Goal: Task Accomplishment & Management: Manage account settings

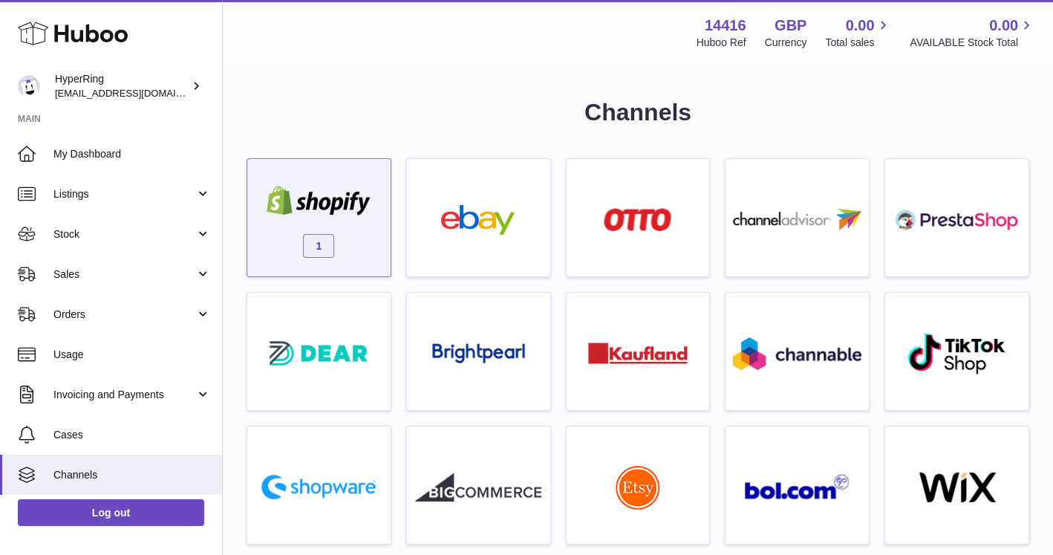
click at [349, 222] on div "1" at bounding box center [319, 221] width 128 height 95
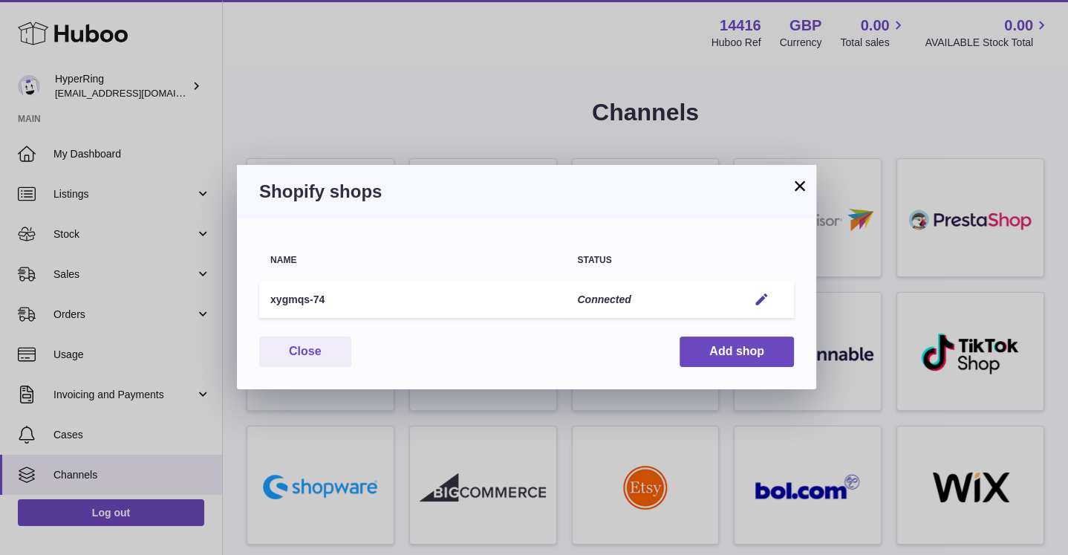
click at [791, 177] on button "×" at bounding box center [800, 186] width 18 height 18
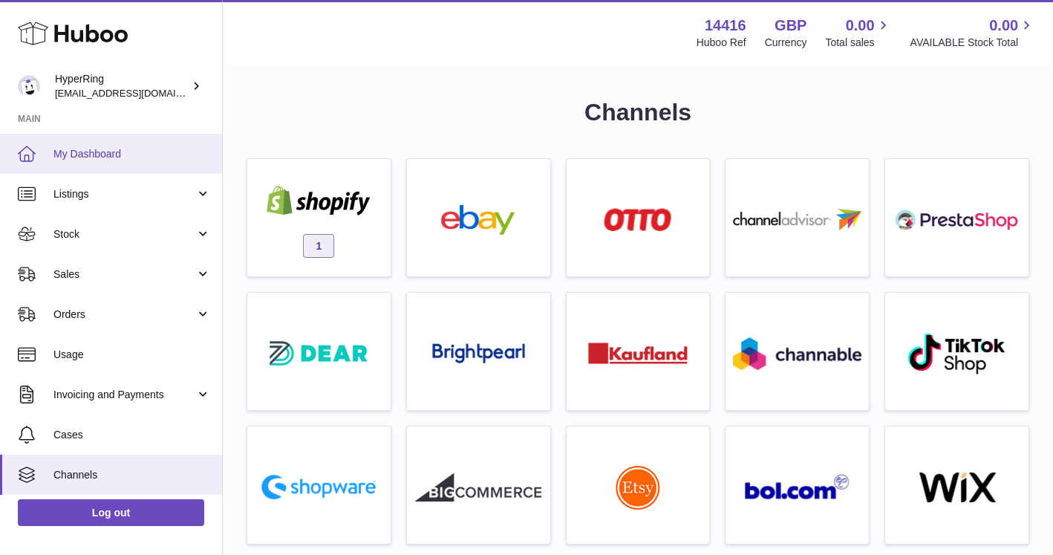
click at [90, 157] on span "My Dashboard" at bounding box center [131, 154] width 157 height 14
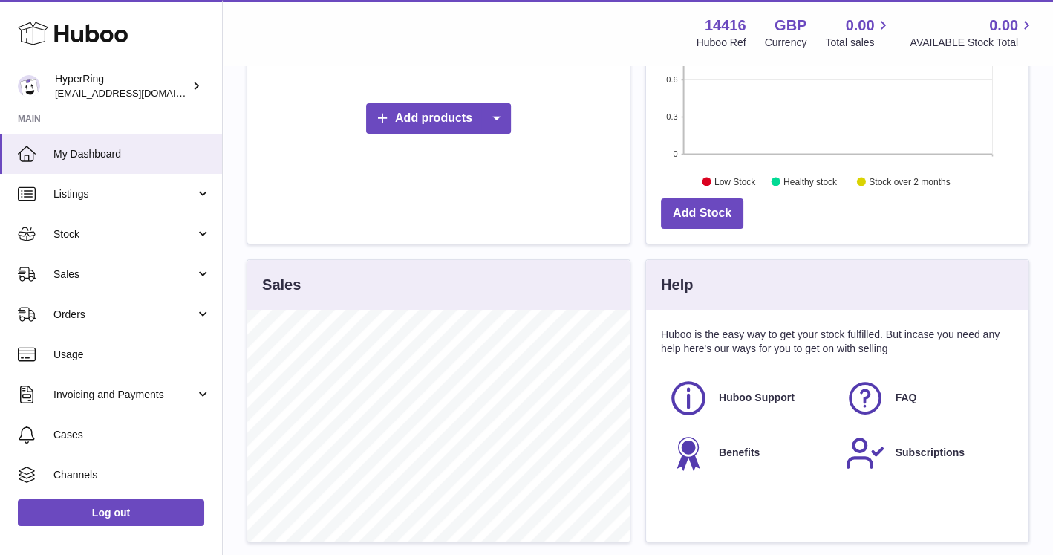
scroll to position [499, 0]
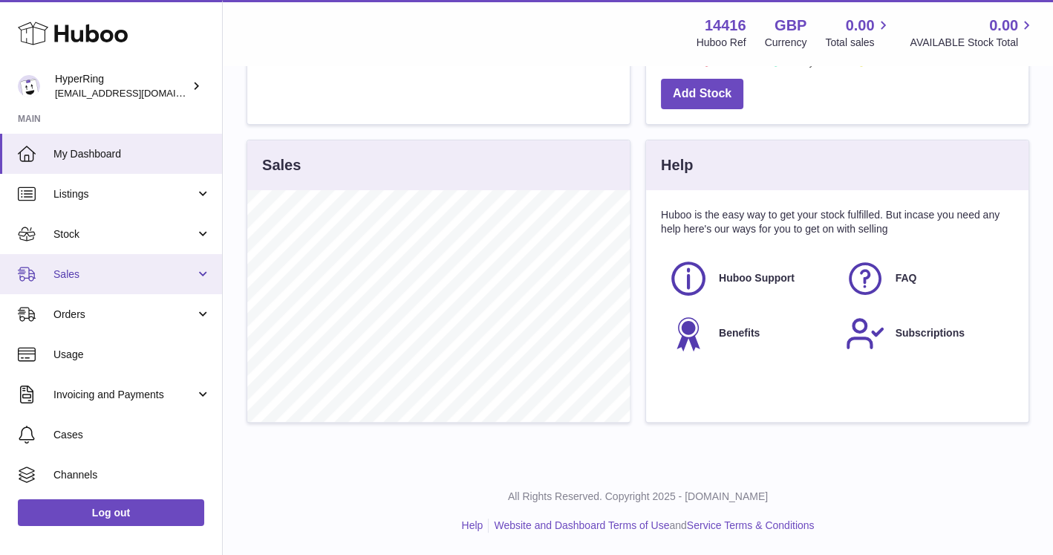
click at [152, 284] on link "Sales" at bounding box center [111, 274] width 222 height 40
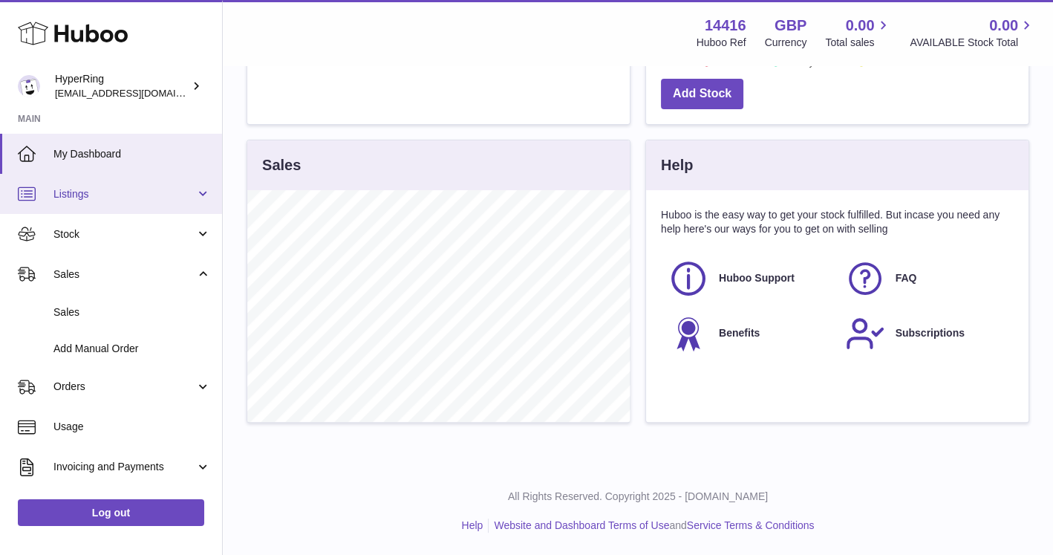
click at [134, 199] on span "Listings" at bounding box center [124, 194] width 142 height 14
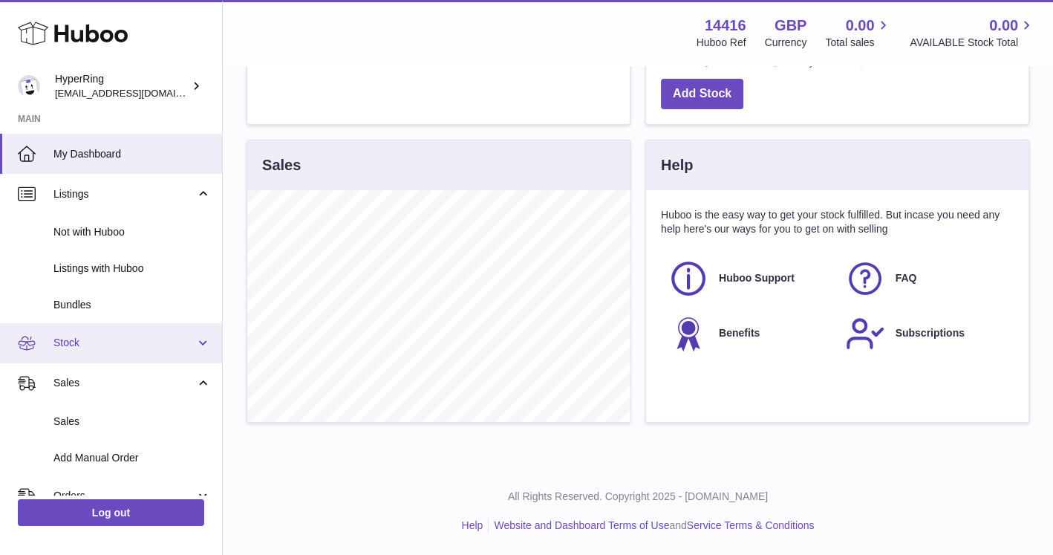
click at [115, 324] on link "Stock" at bounding box center [111, 343] width 222 height 40
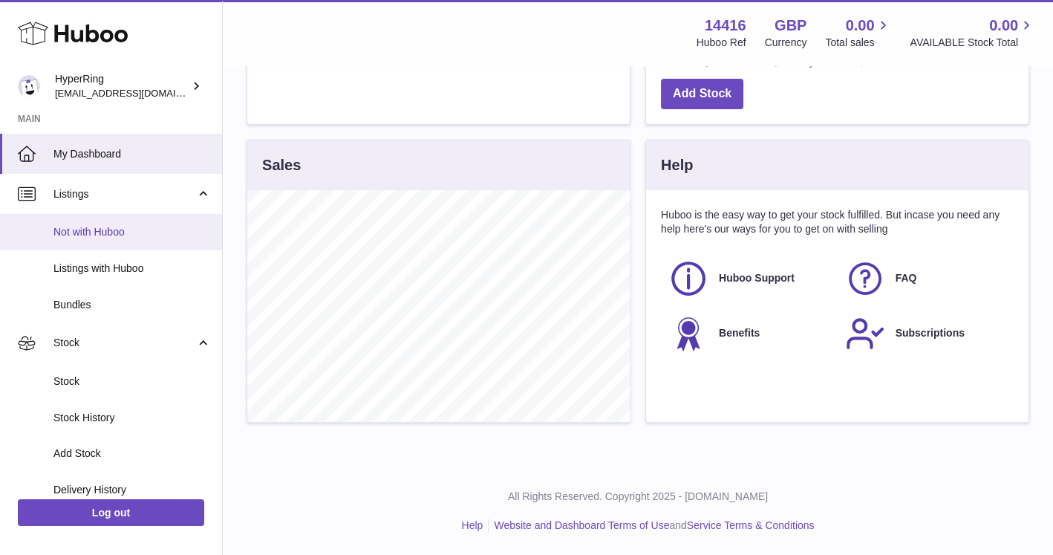
click at [84, 235] on span "Not with Huboo" at bounding box center [131, 232] width 157 height 14
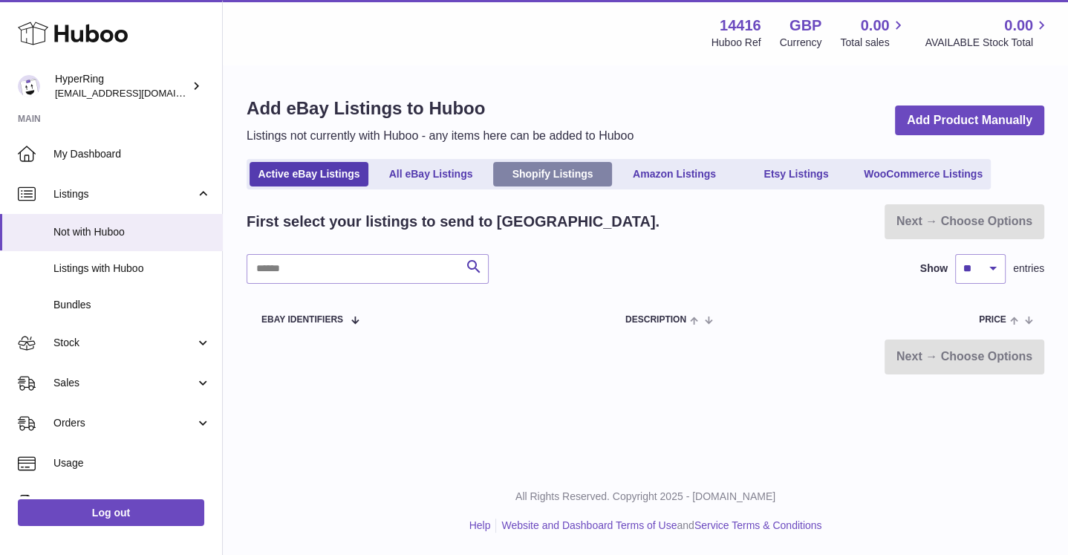
click at [569, 166] on link "Shopify Listings" at bounding box center [552, 174] width 119 height 25
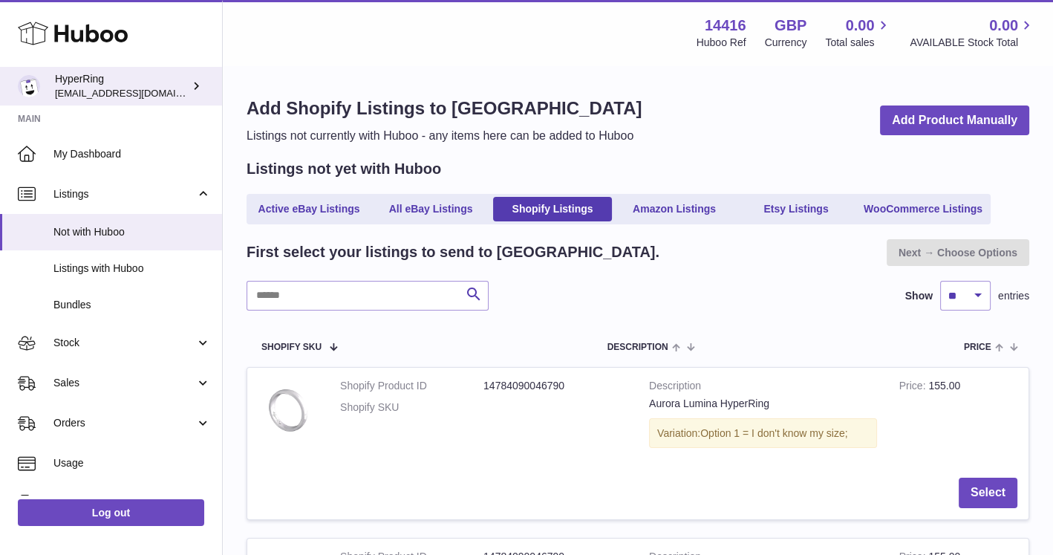
click at [154, 69] on link "HyperRing joy@hyperring.co" at bounding box center [111, 86] width 222 height 39
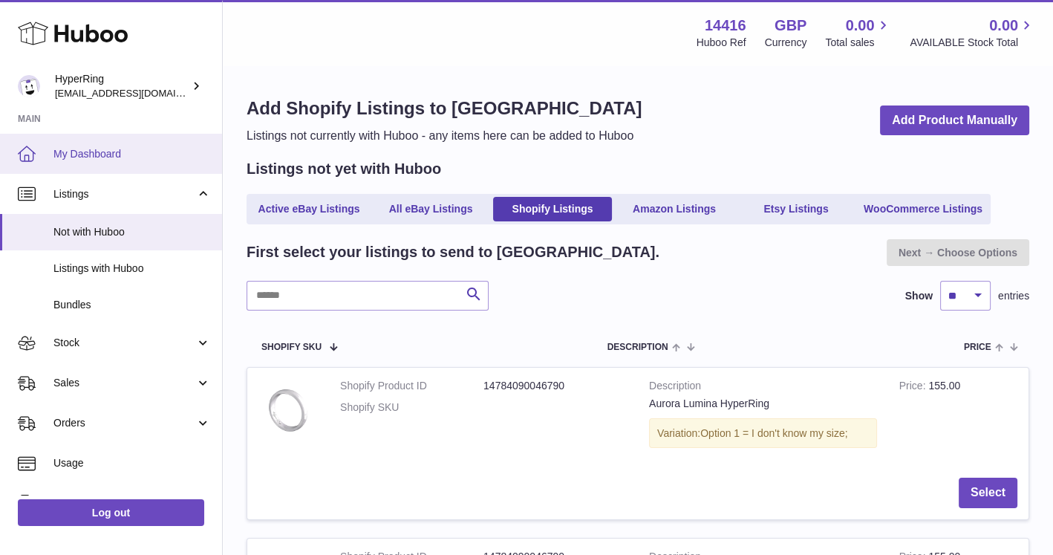
click at [104, 157] on span "My Dashboard" at bounding box center [131, 154] width 157 height 14
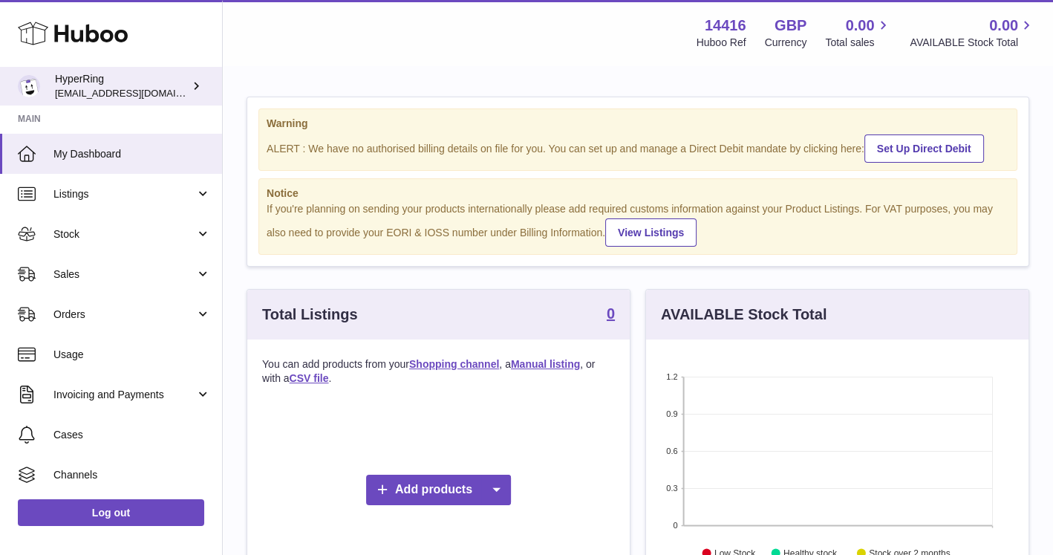
click at [137, 92] on span "[EMAIL_ADDRESS][DOMAIN_NAME]" at bounding box center [136, 93] width 163 height 12
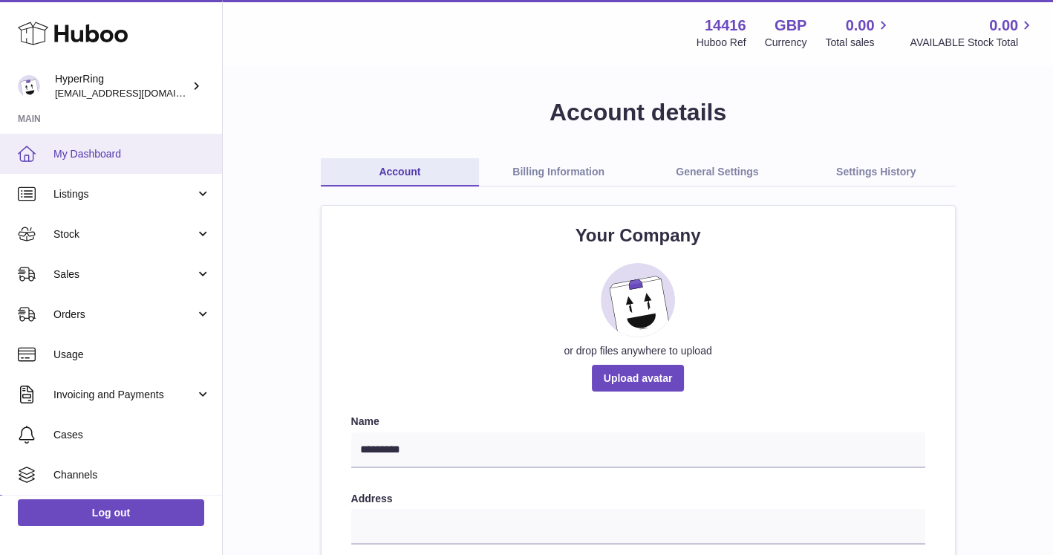
click at [71, 153] on span "My Dashboard" at bounding box center [131, 154] width 157 height 14
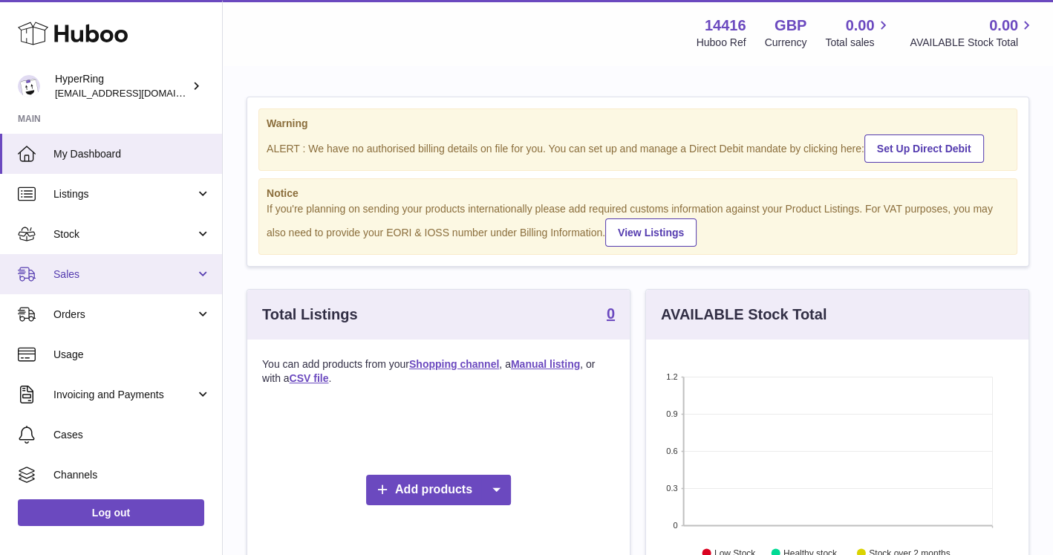
scroll to position [1, 0]
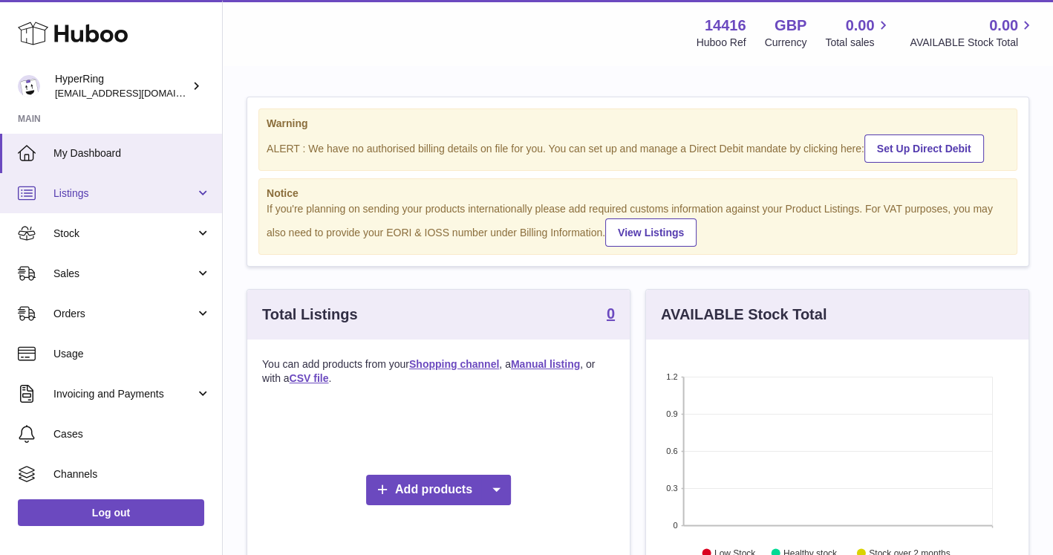
click at [110, 195] on span "Listings" at bounding box center [124, 193] width 142 height 14
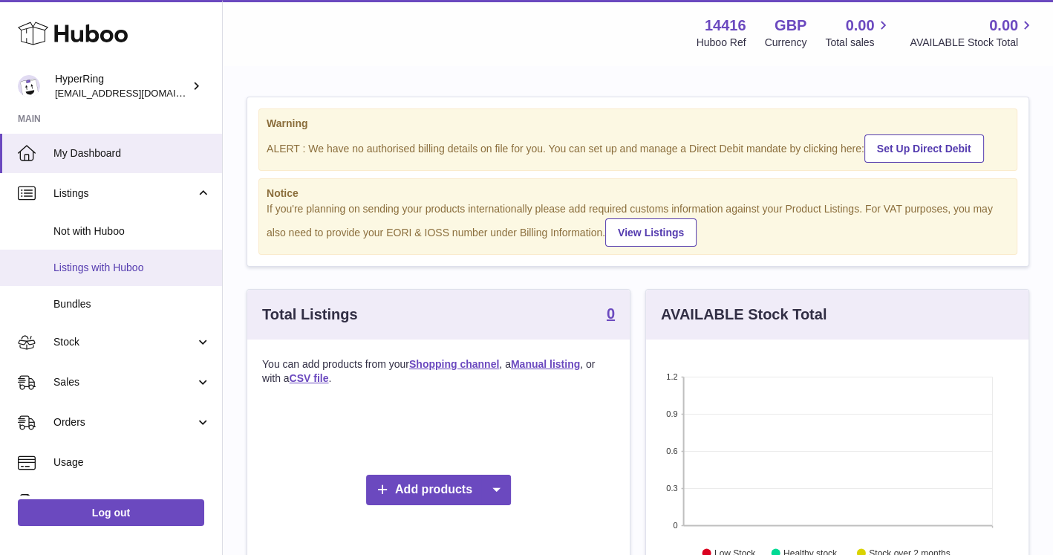
click at [109, 264] on span "Listings with Huboo" at bounding box center [131, 268] width 157 height 14
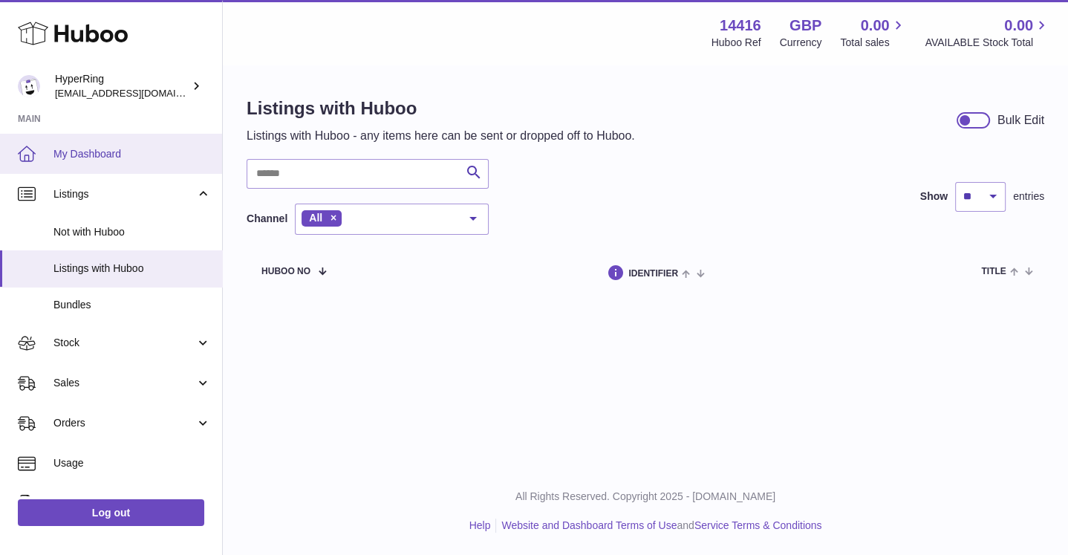
click at [112, 147] on span "My Dashboard" at bounding box center [131, 154] width 157 height 14
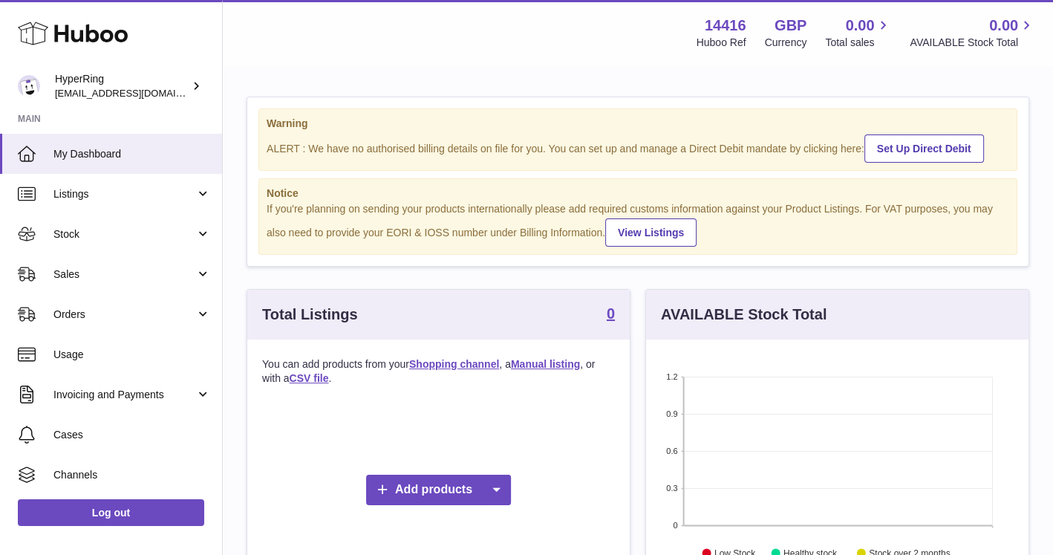
scroll to position [232, 383]
click at [131, 94] on span "[EMAIL_ADDRESS][DOMAIN_NAME]" at bounding box center [136, 93] width 163 height 12
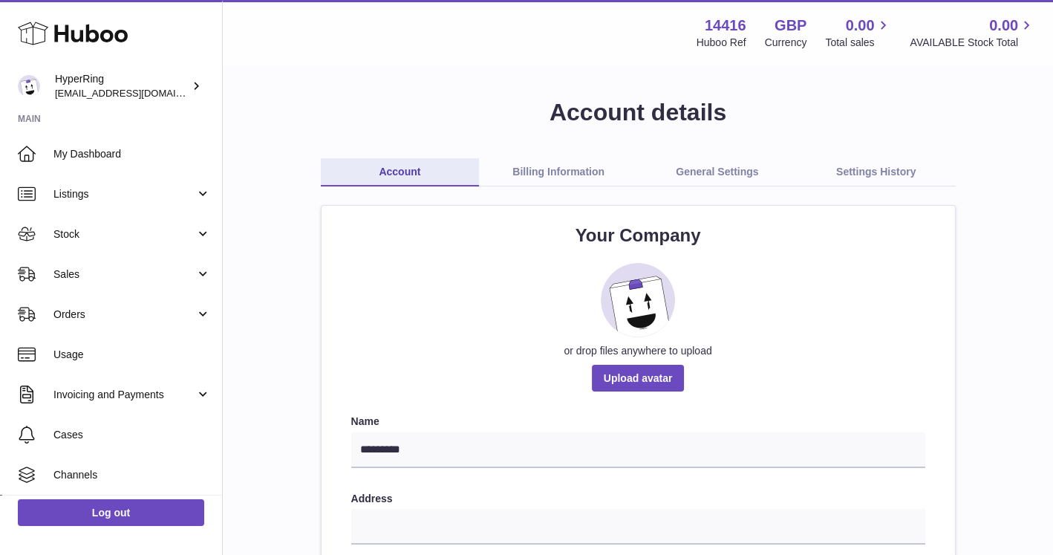
click at [544, 166] on link "Billing Information" at bounding box center [558, 172] width 159 height 28
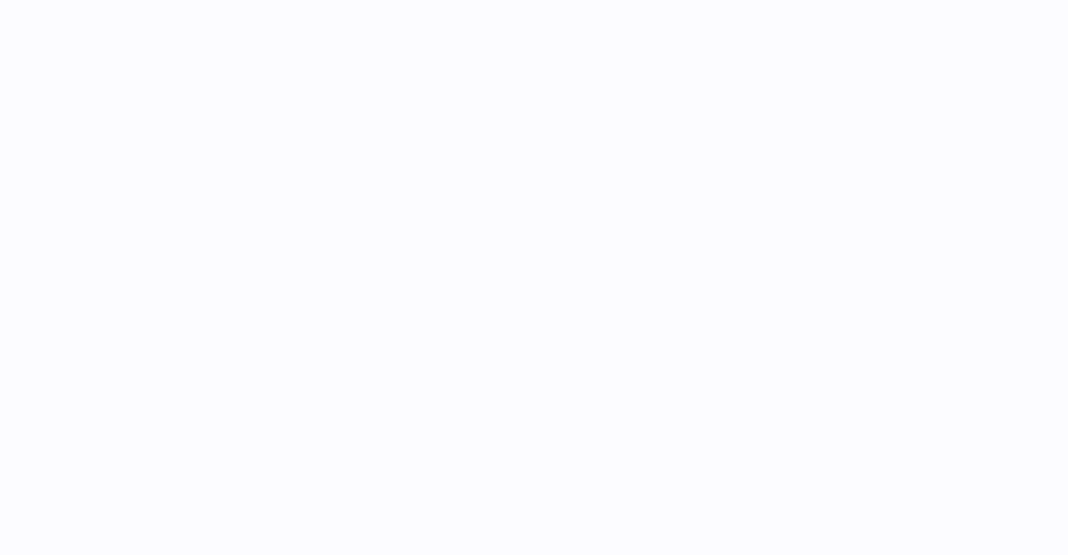
select select
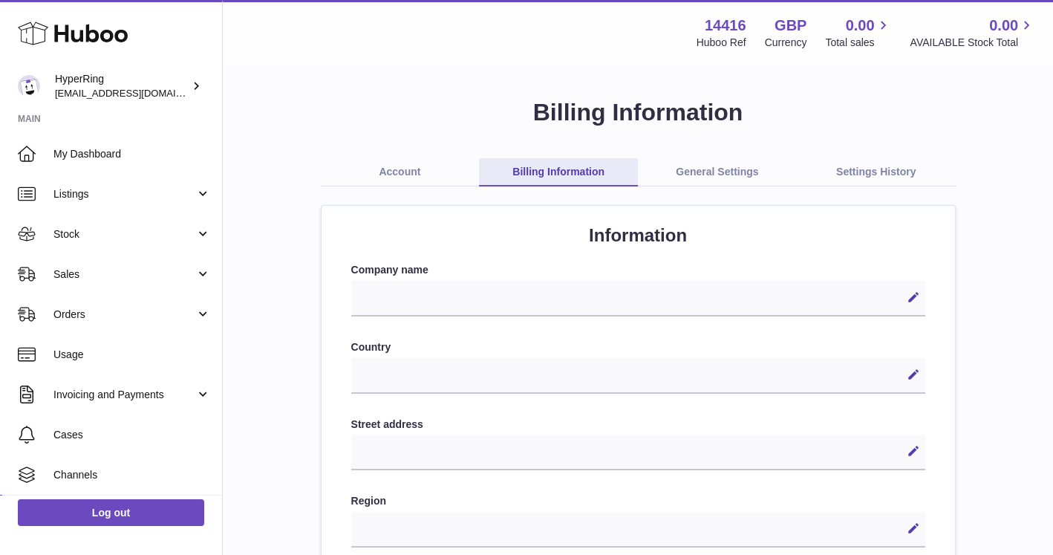
click at [716, 170] on link "General Settings" at bounding box center [717, 172] width 159 height 28
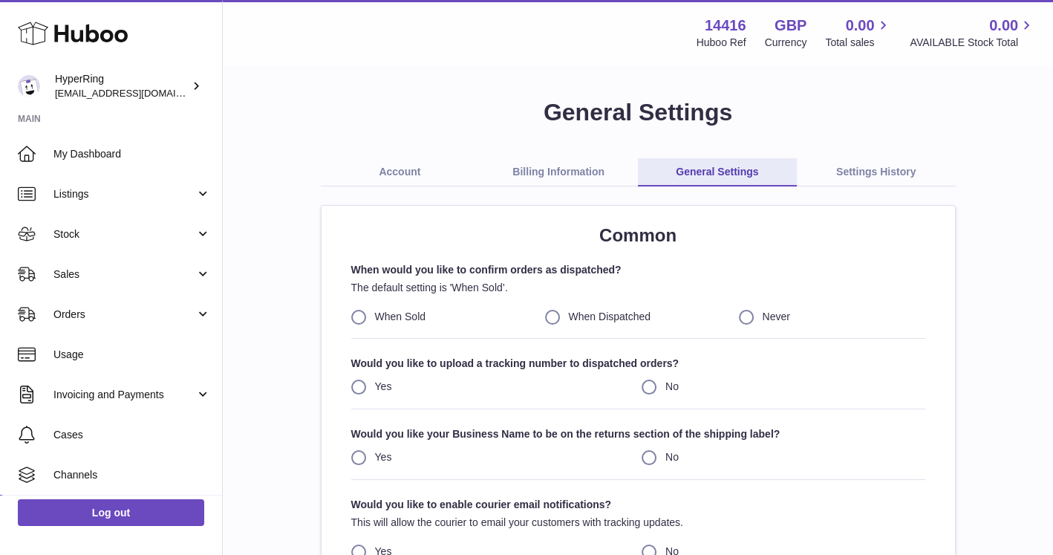
click at [393, 177] on link "Account" at bounding box center [400, 172] width 159 height 28
